Goal: Navigation & Orientation: Go to known website

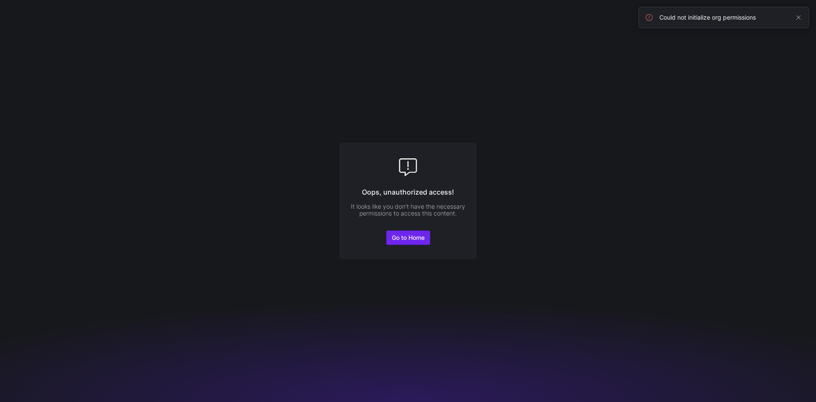
click at [398, 238] on span "Go to Home" at bounding box center [408, 237] width 33 height 7
